Goal: Information Seeking & Learning: Learn about a topic

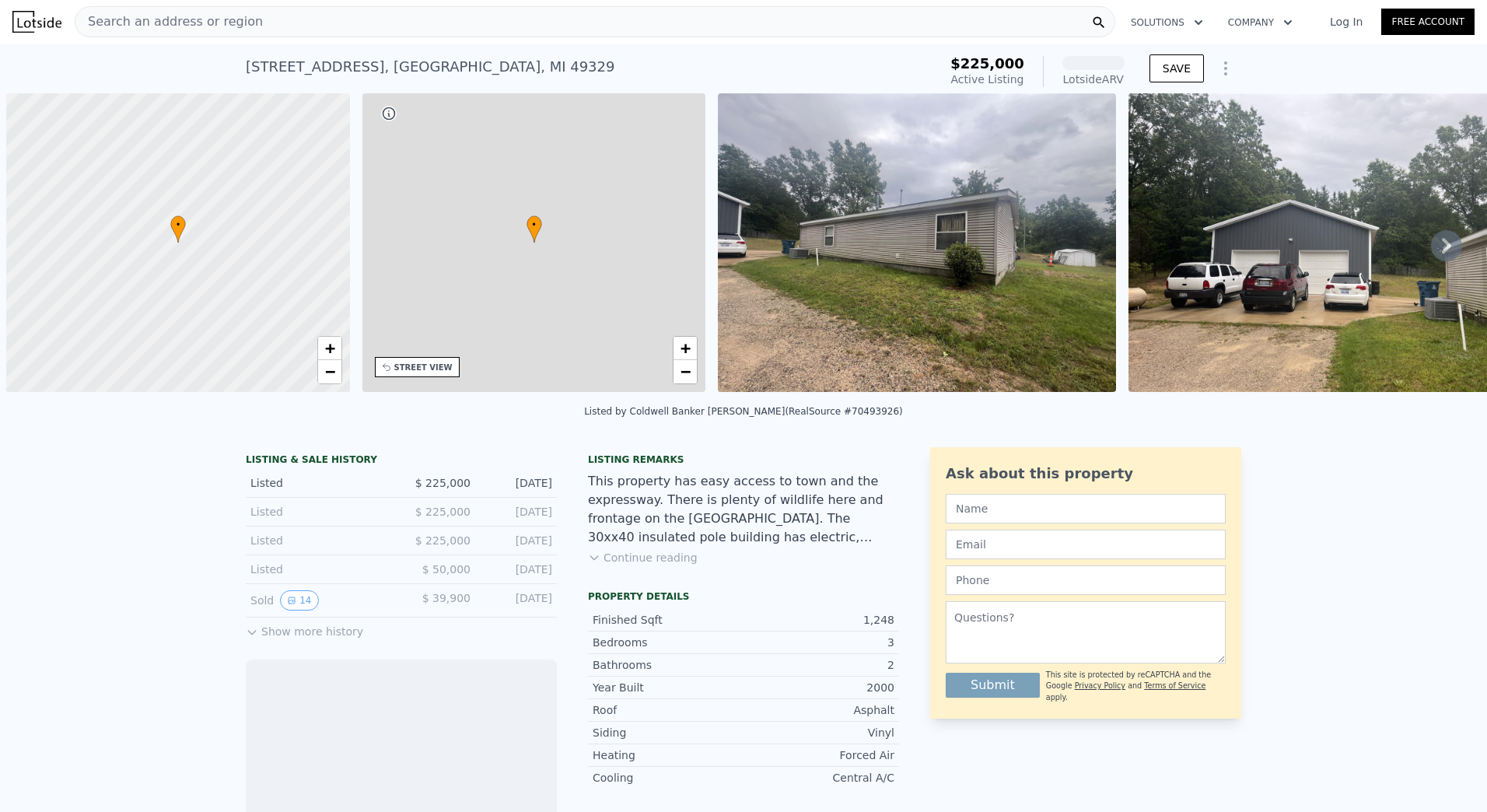
scroll to position [0, 6]
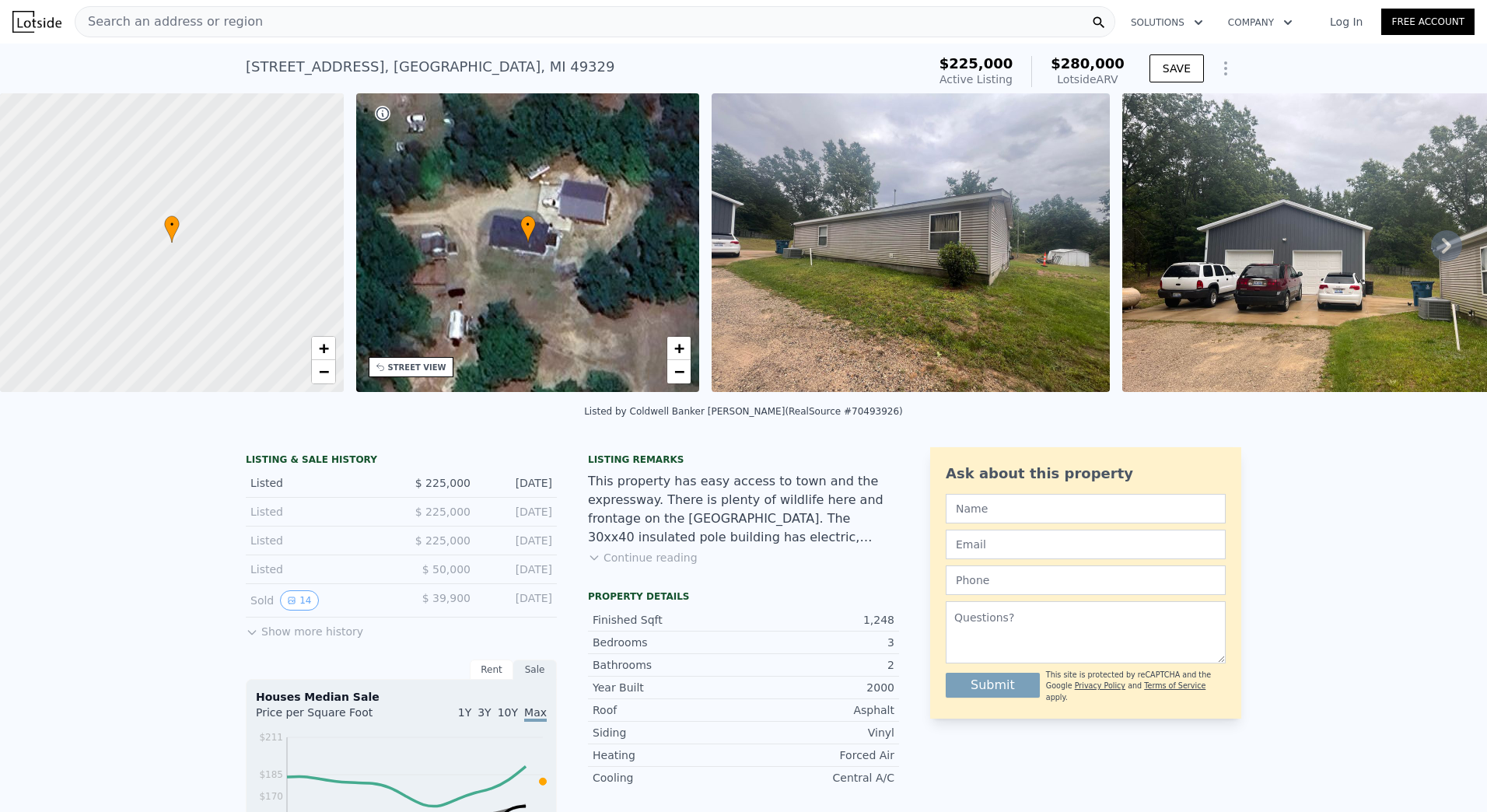
click at [1431, 253] on icon at bounding box center [1447, 246] width 31 height 31
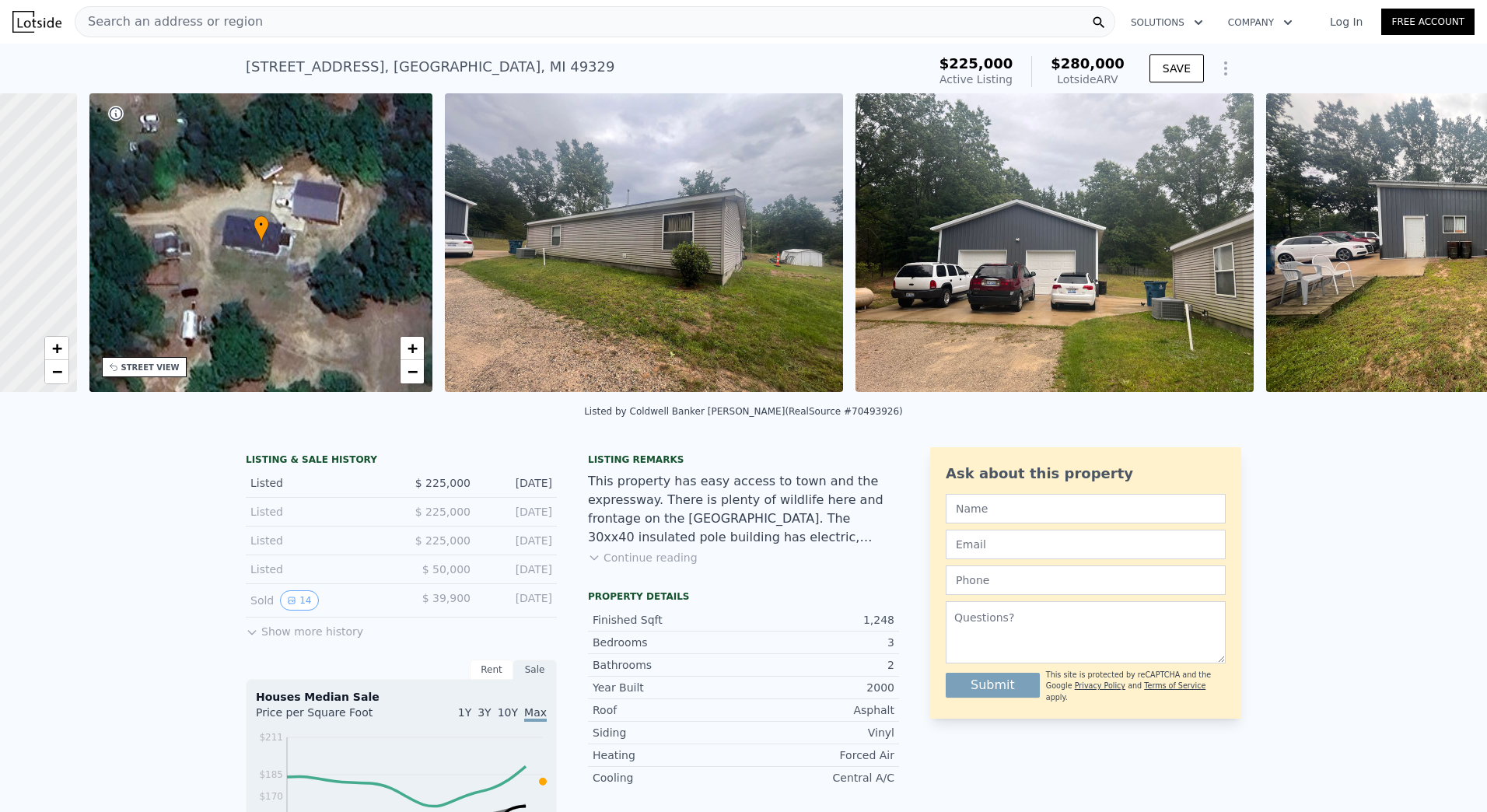
scroll to position [0, 362]
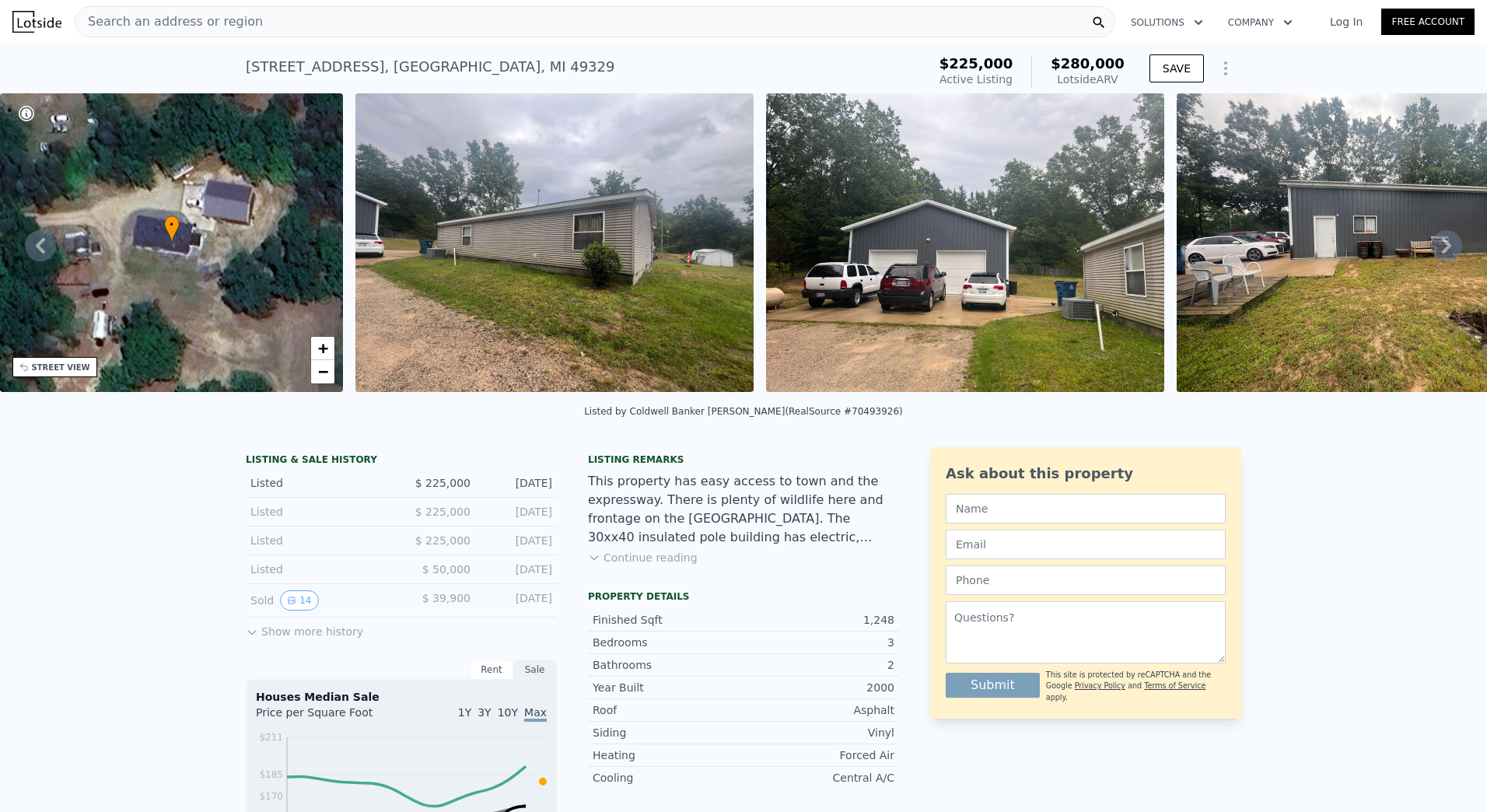
click at [1431, 253] on icon at bounding box center [1447, 246] width 31 height 31
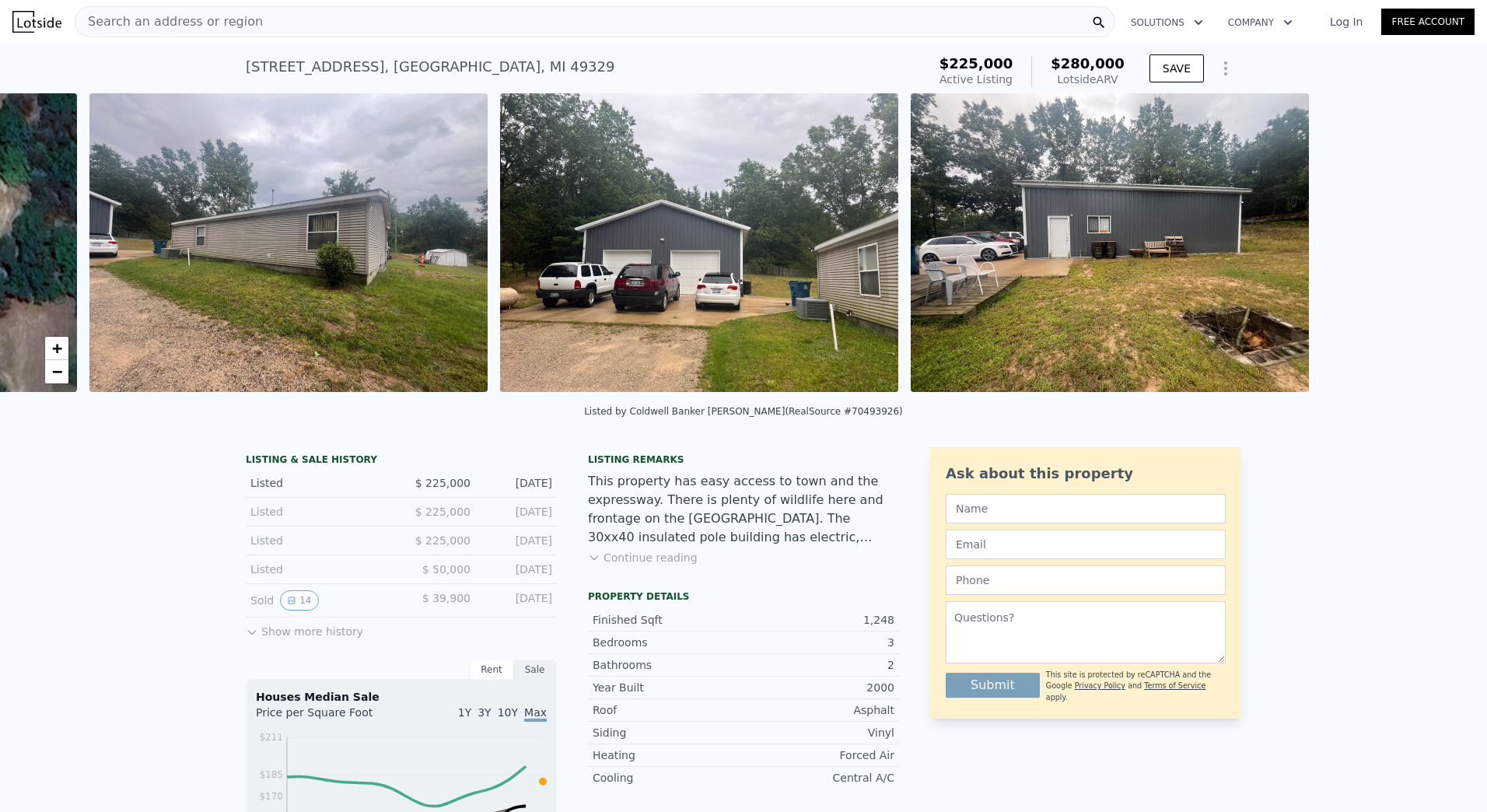
scroll to position [0, 712]
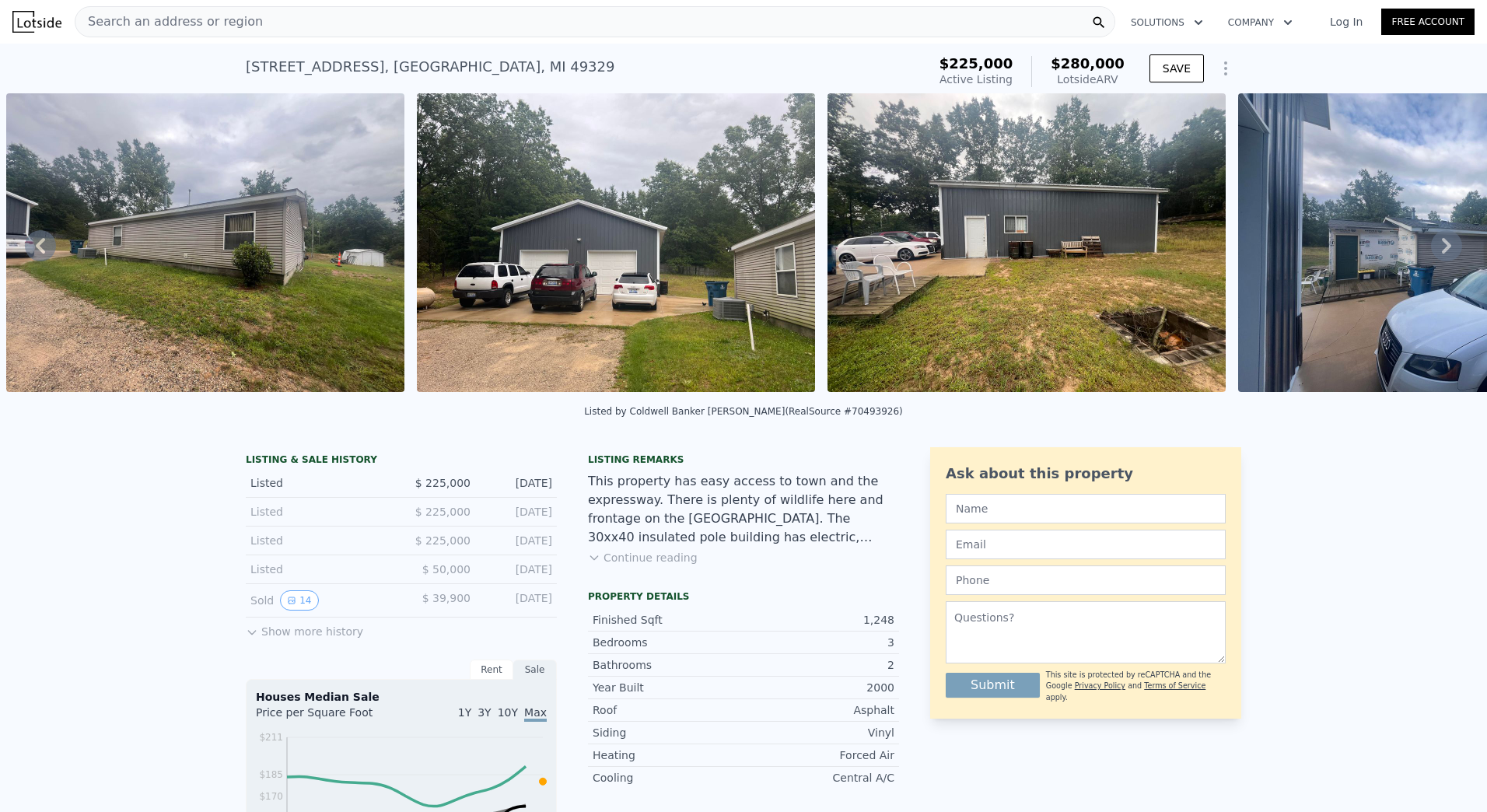
click at [1438, 242] on icon at bounding box center [1447, 246] width 31 height 31
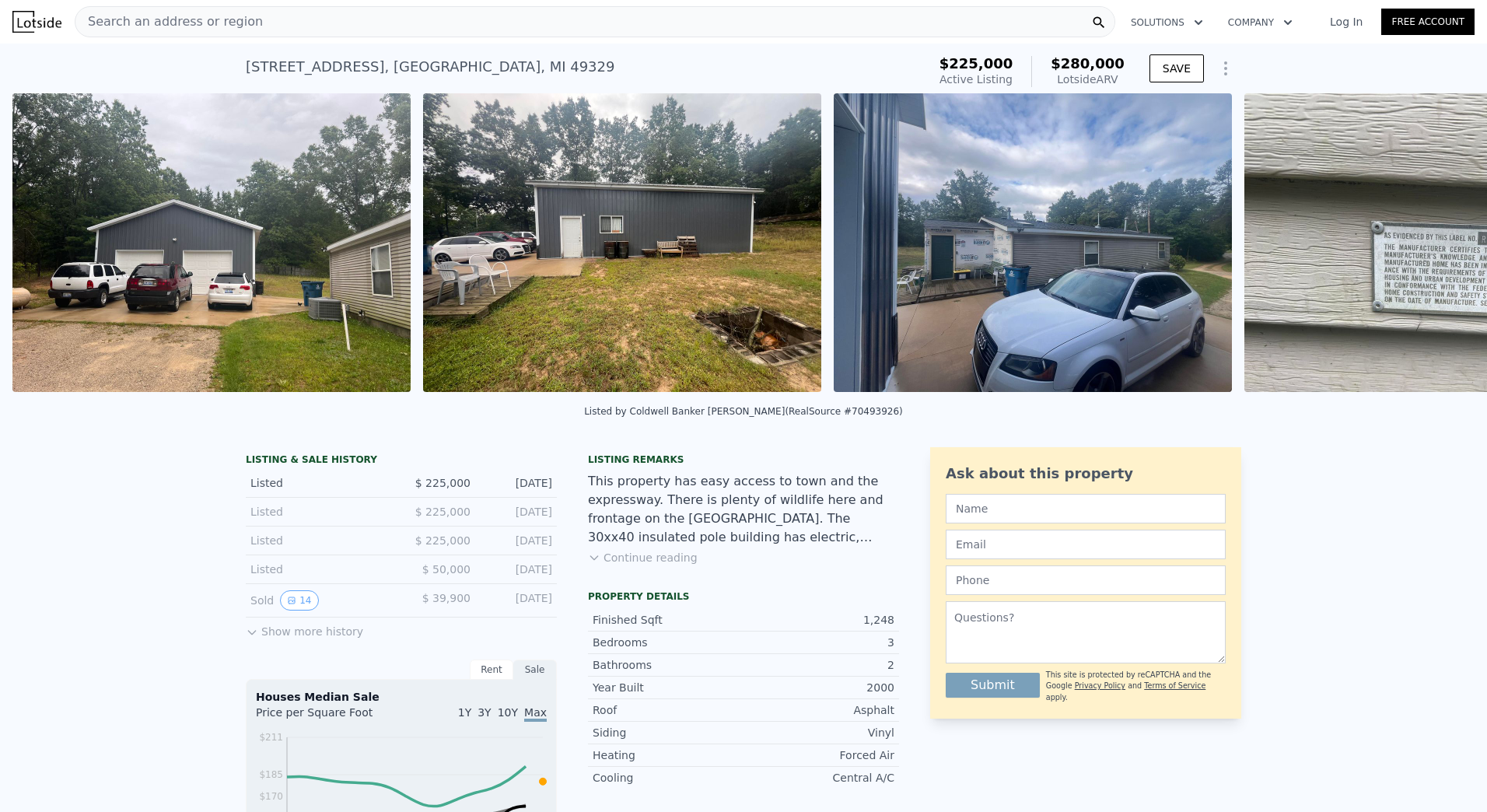
scroll to position [0, 1123]
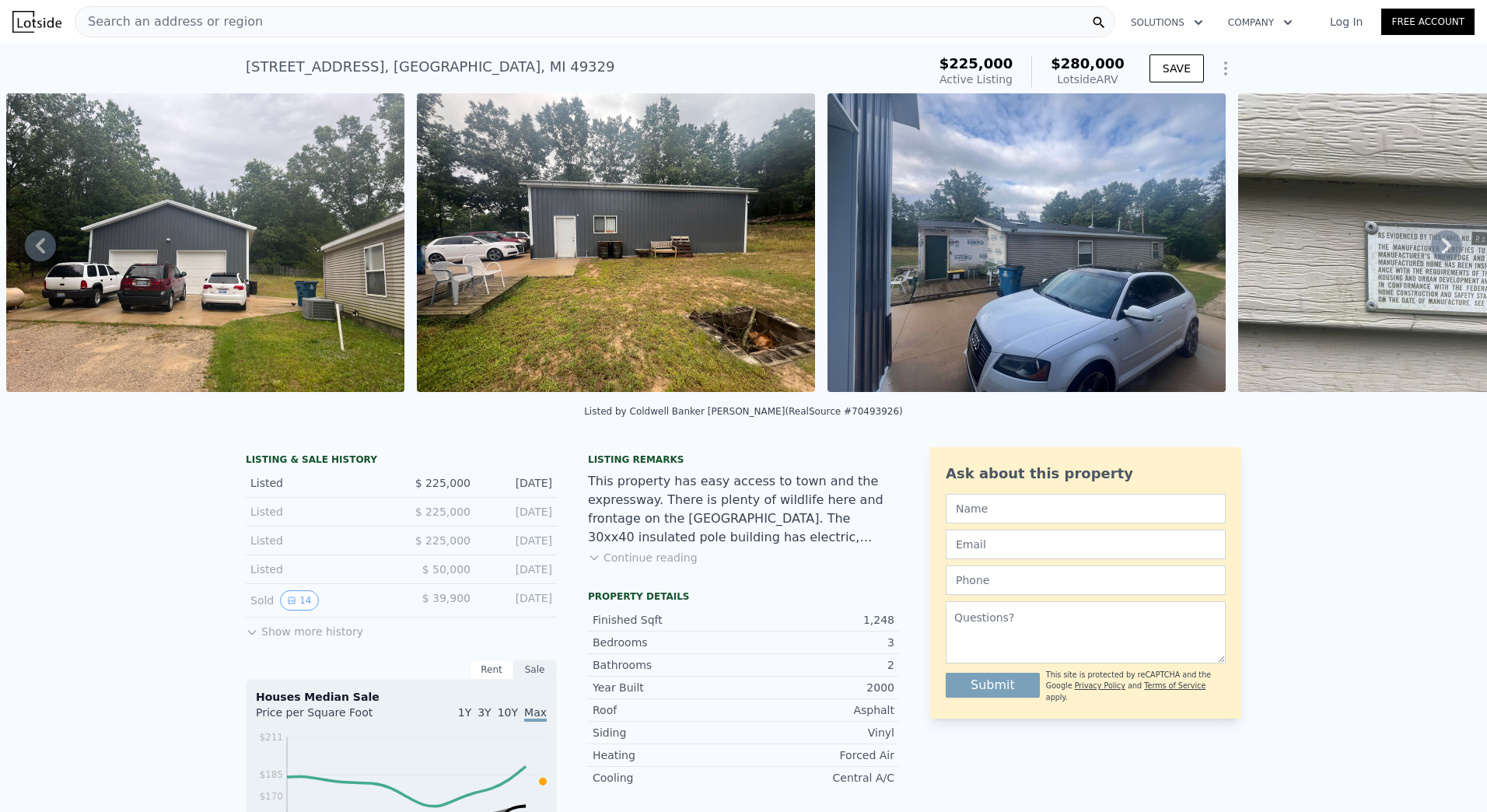
click at [1441, 248] on icon at bounding box center [1447, 246] width 31 height 31
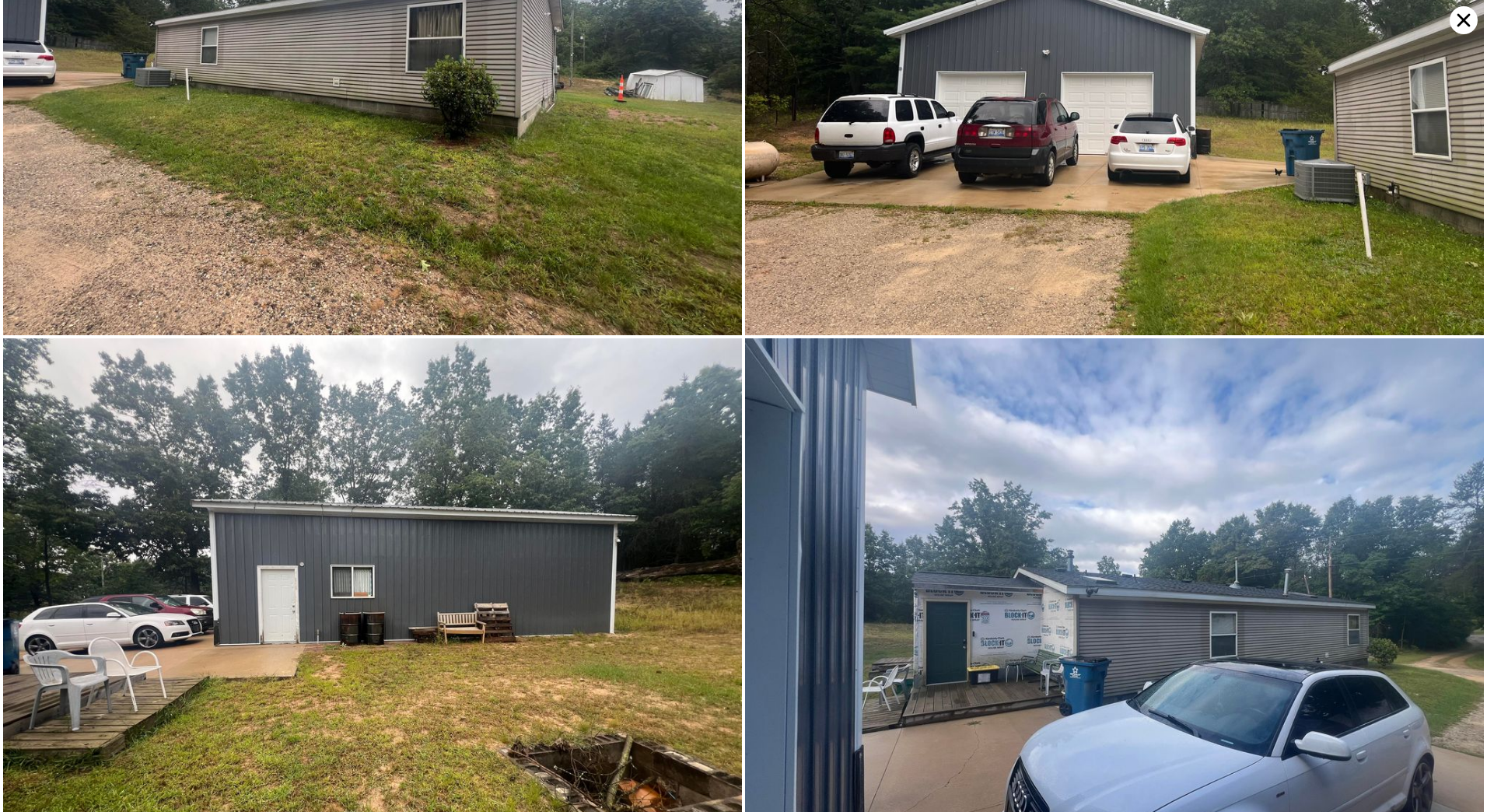
scroll to position [0, 0]
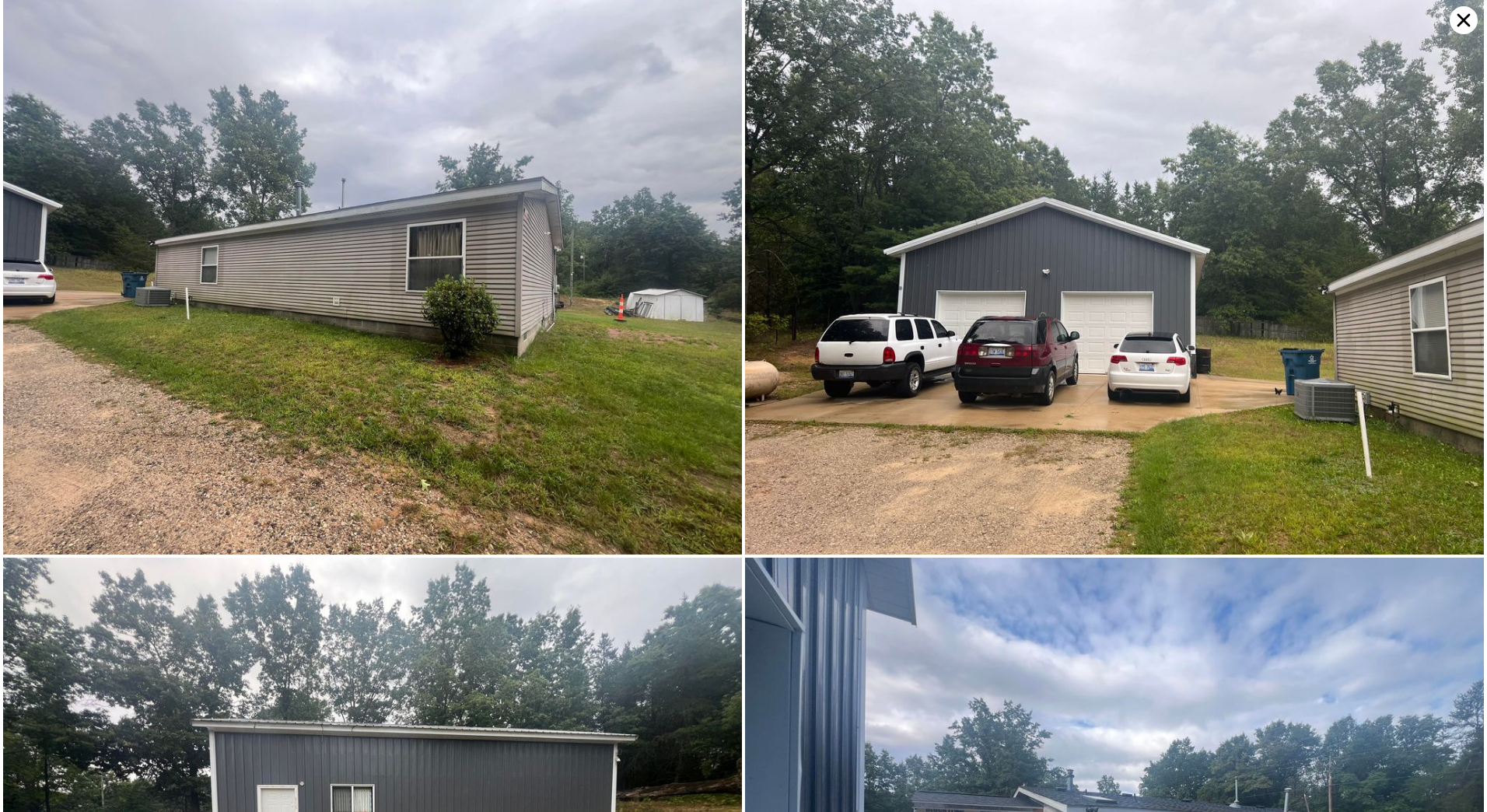
click at [1471, 20] on icon at bounding box center [1464, 20] width 28 height 28
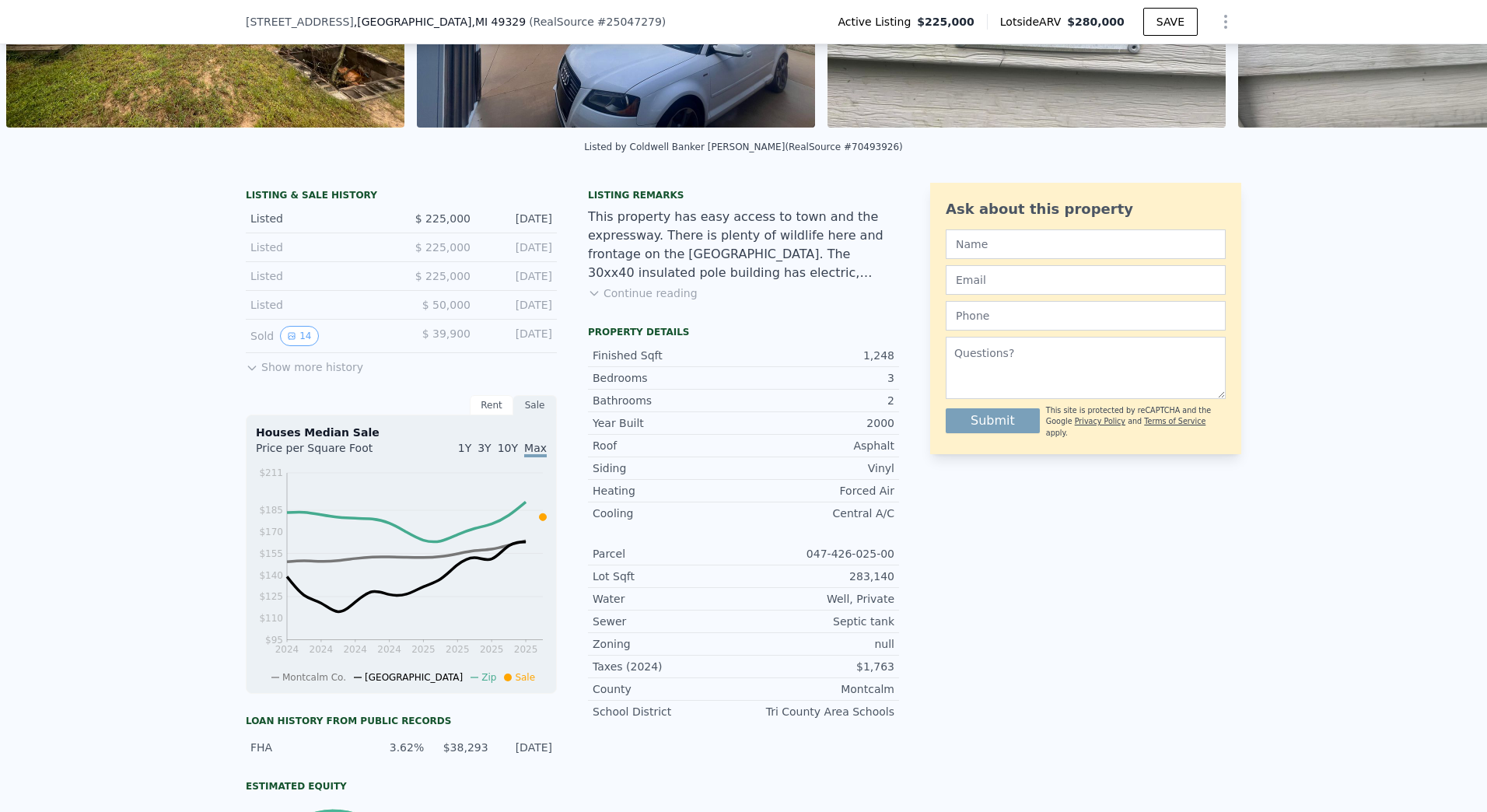
scroll to position [228, 0]
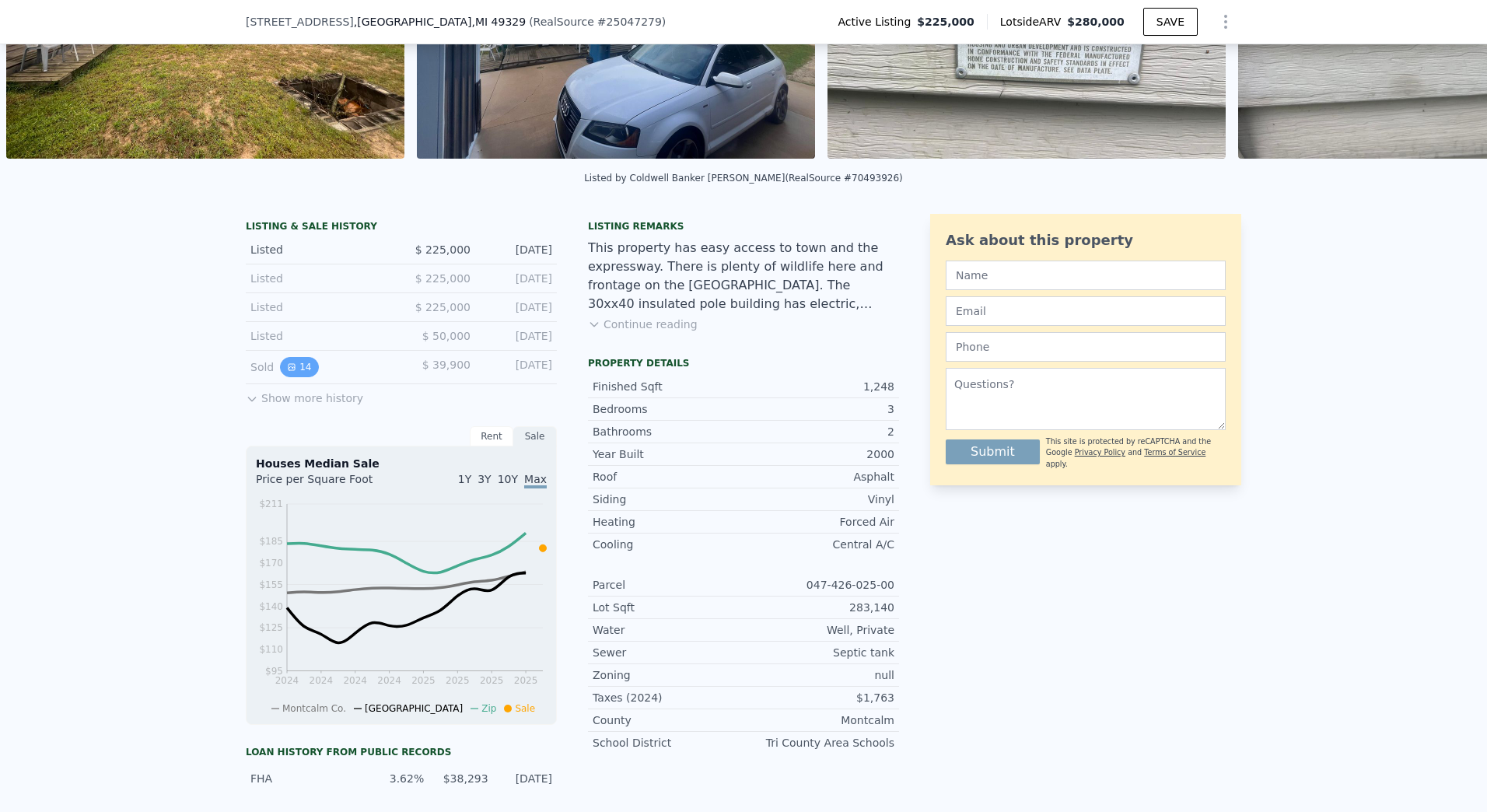
click at [280, 377] on button "14" at bounding box center [299, 367] width 38 height 20
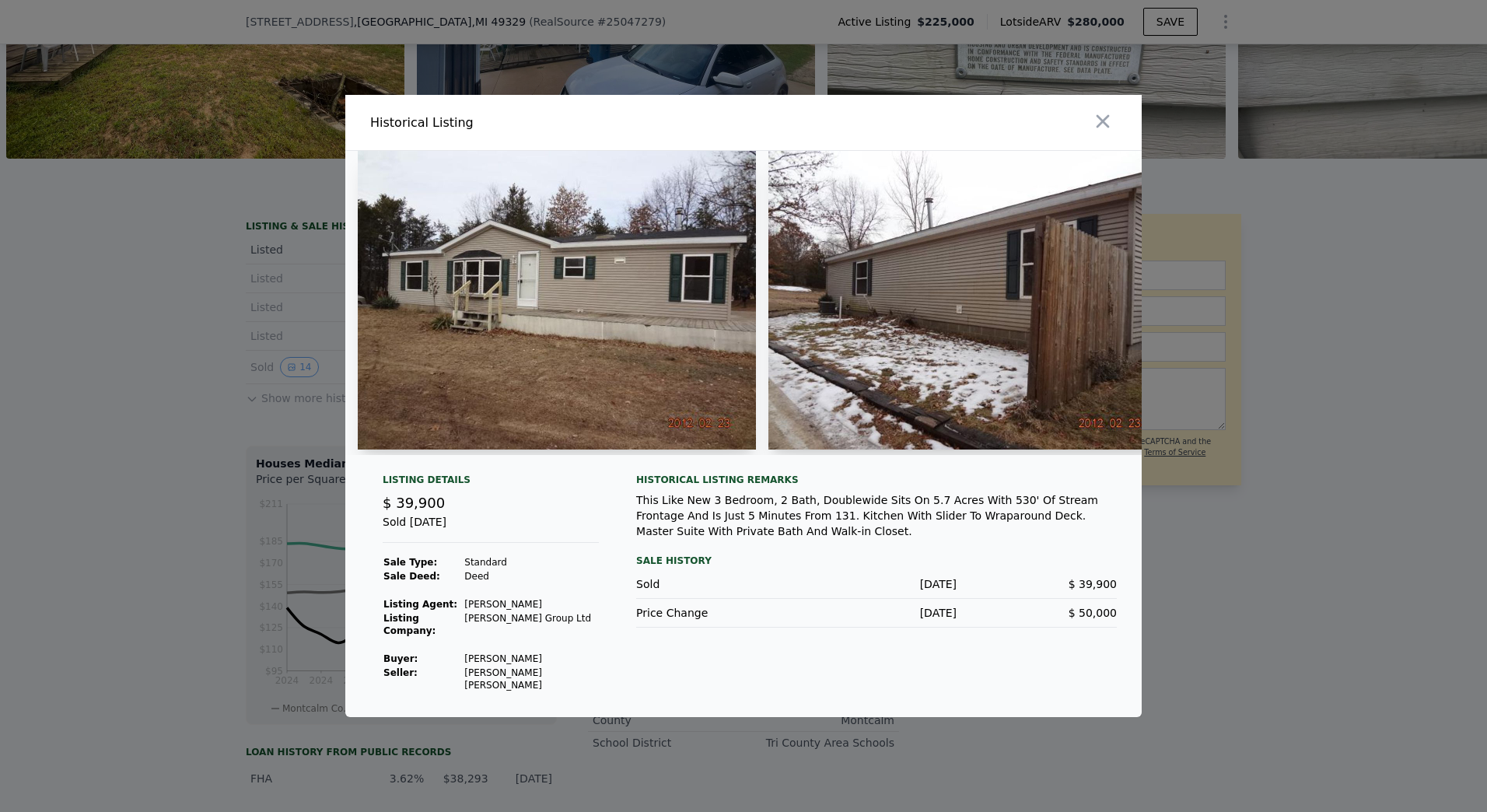
click at [650, 323] on img at bounding box center [557, 300] width 398 height 298
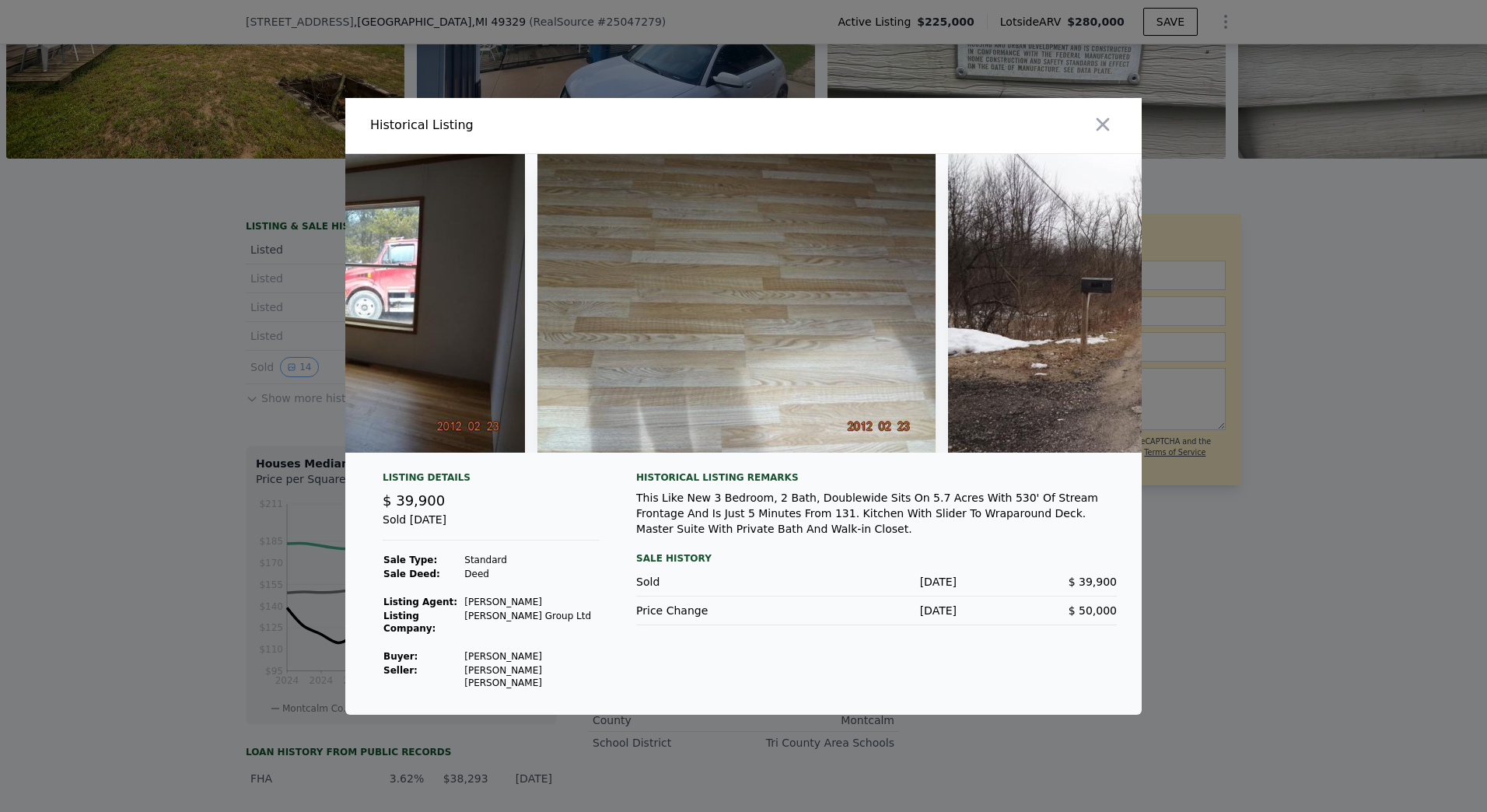
scroll to position [0, 4804]
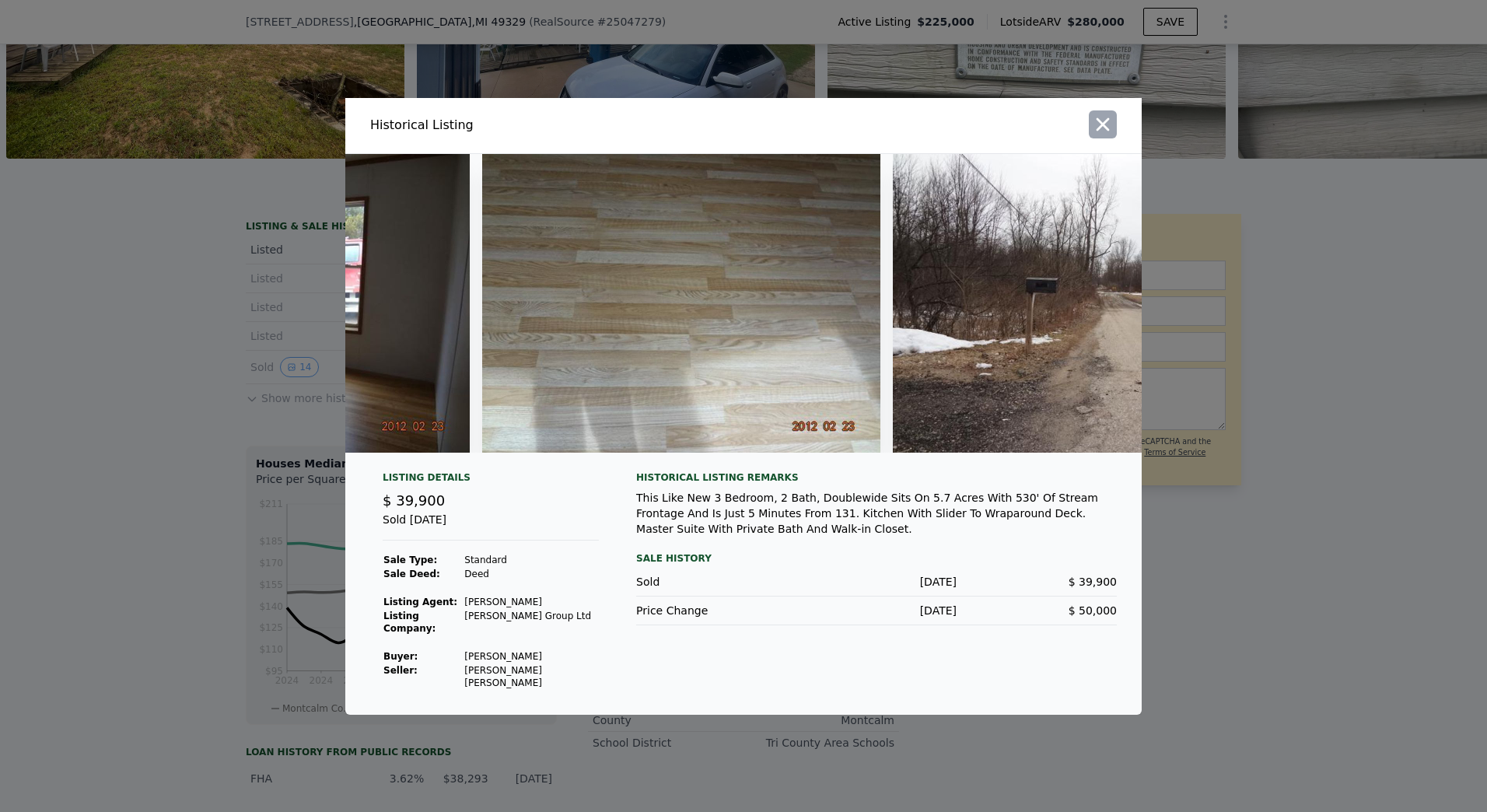
click at [1108, 135] on icon "button" at bounding box center [1103, 124] width 22 height 22
